Goal: Transaction & Acquisition: Obtain resource

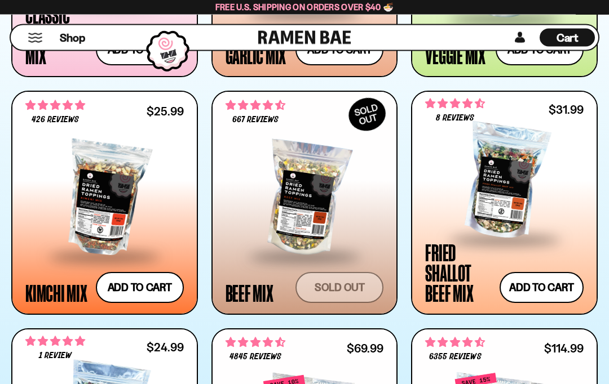
scroll to position [808, 0]
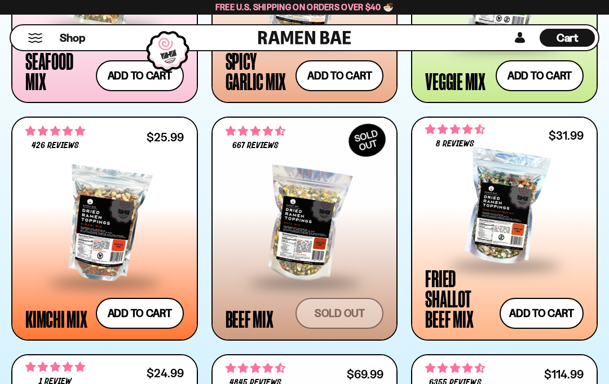
click at [353, 313] on form "Sold out" at bounding box center [339, 313] width 88 height 31
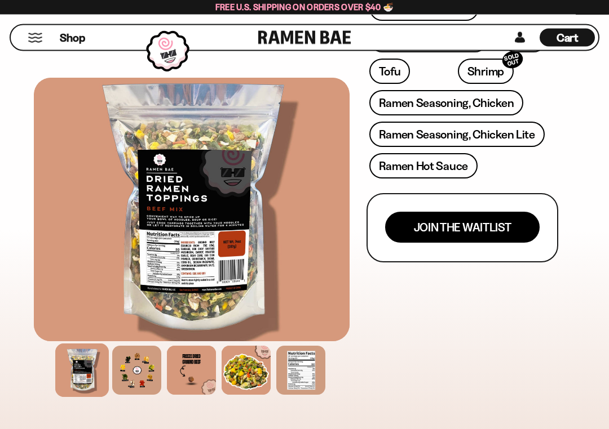
scroll to position [599, 0]
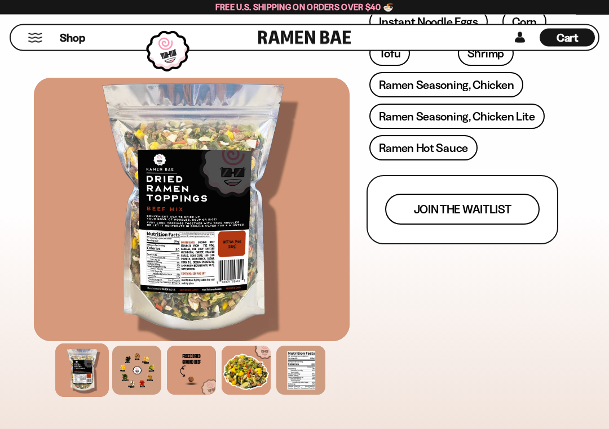
click at [469, 213] on span "Join the waitlist" at bounding box center [462, 210] width 97 height 12
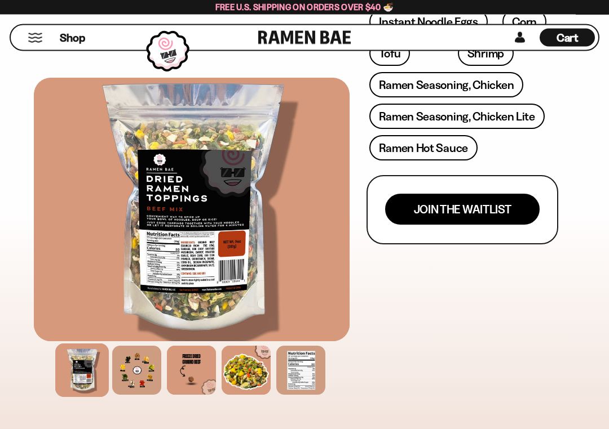
scroll to position [0, 0]
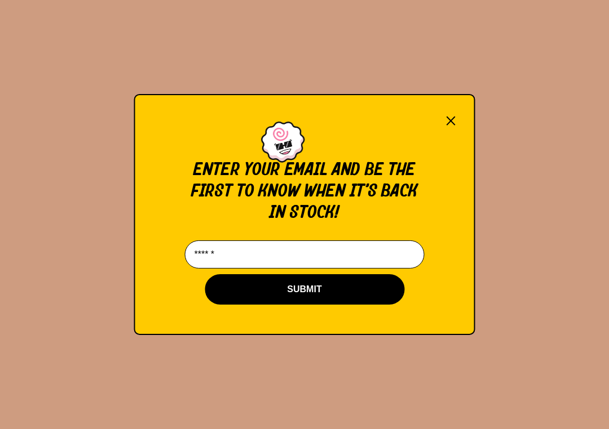
click at [229, 263] on input "Email*" at bounding box center [305, 255] width 240 height 28
type input "**********"
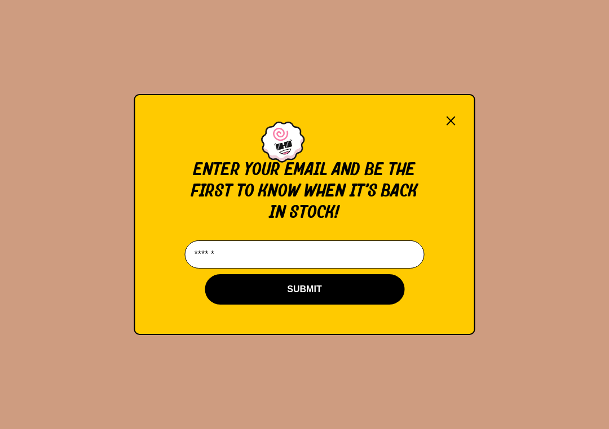
type input "**********"
click at [326, 290] on button "SUBMIT" at bounding box center [305, 289] width 200 height 30
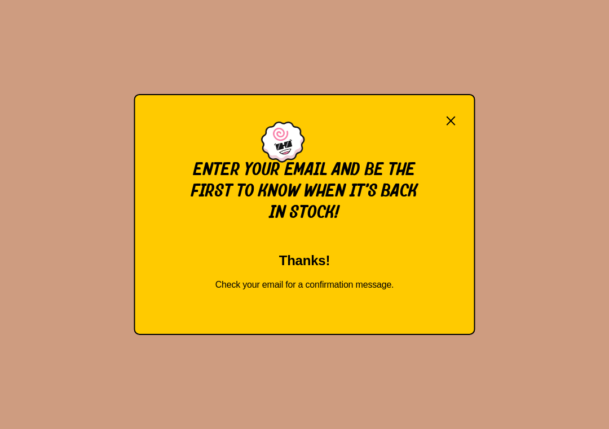
click at [540, 141] on div "× Enter your email and be the first to know when it’s back in stock! Thanks! Ch…" at bounding box center [304, 214] width 609 height 429
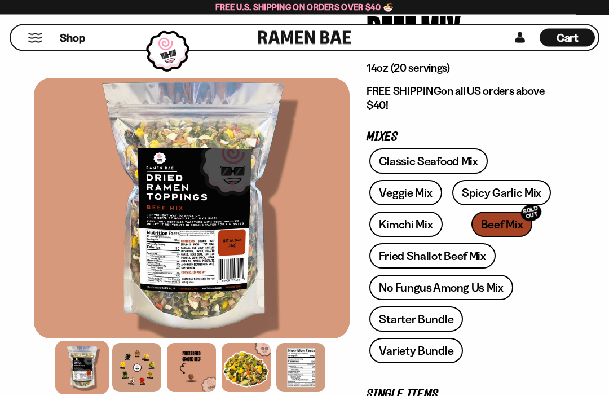
scroll to position [104, 0]
